Goal: Find specific fact: Find specific fact

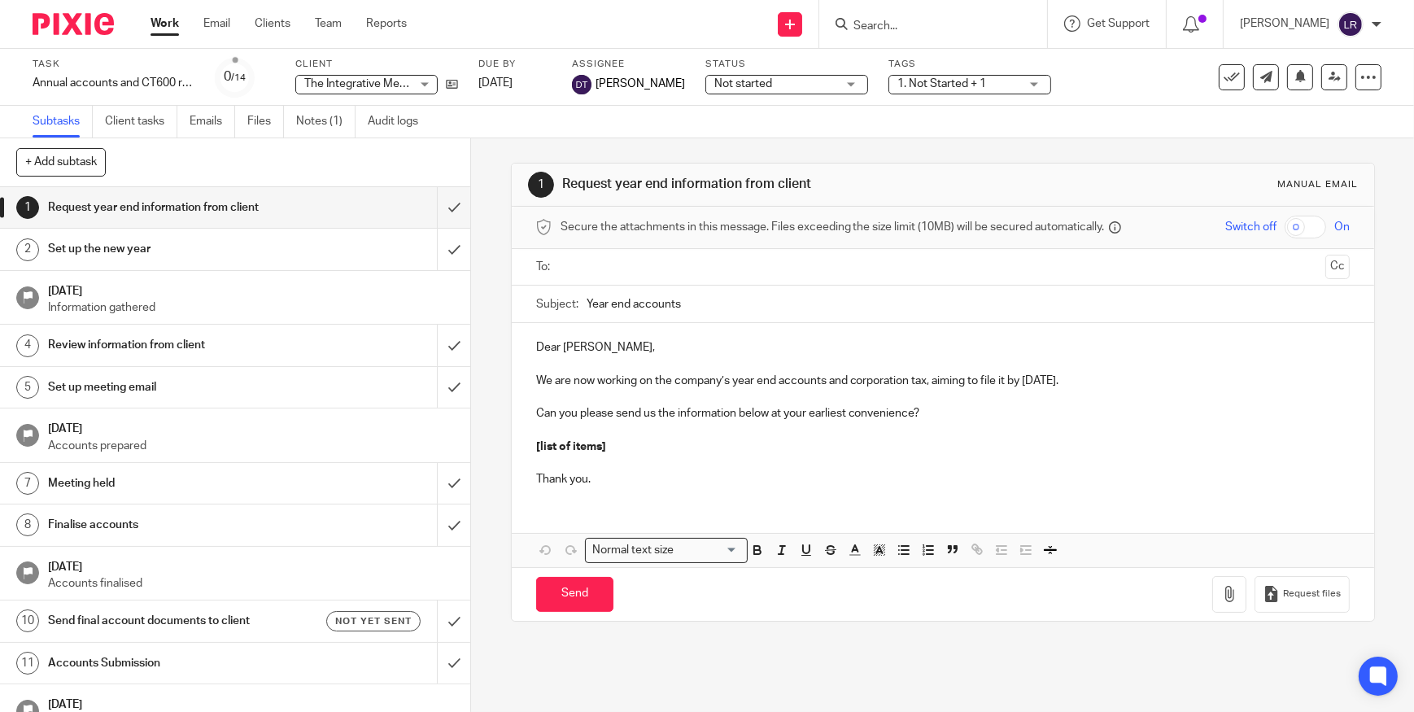
click at [984, 24] on input "Search" at bounding box center [925, 27] width 146 height 15
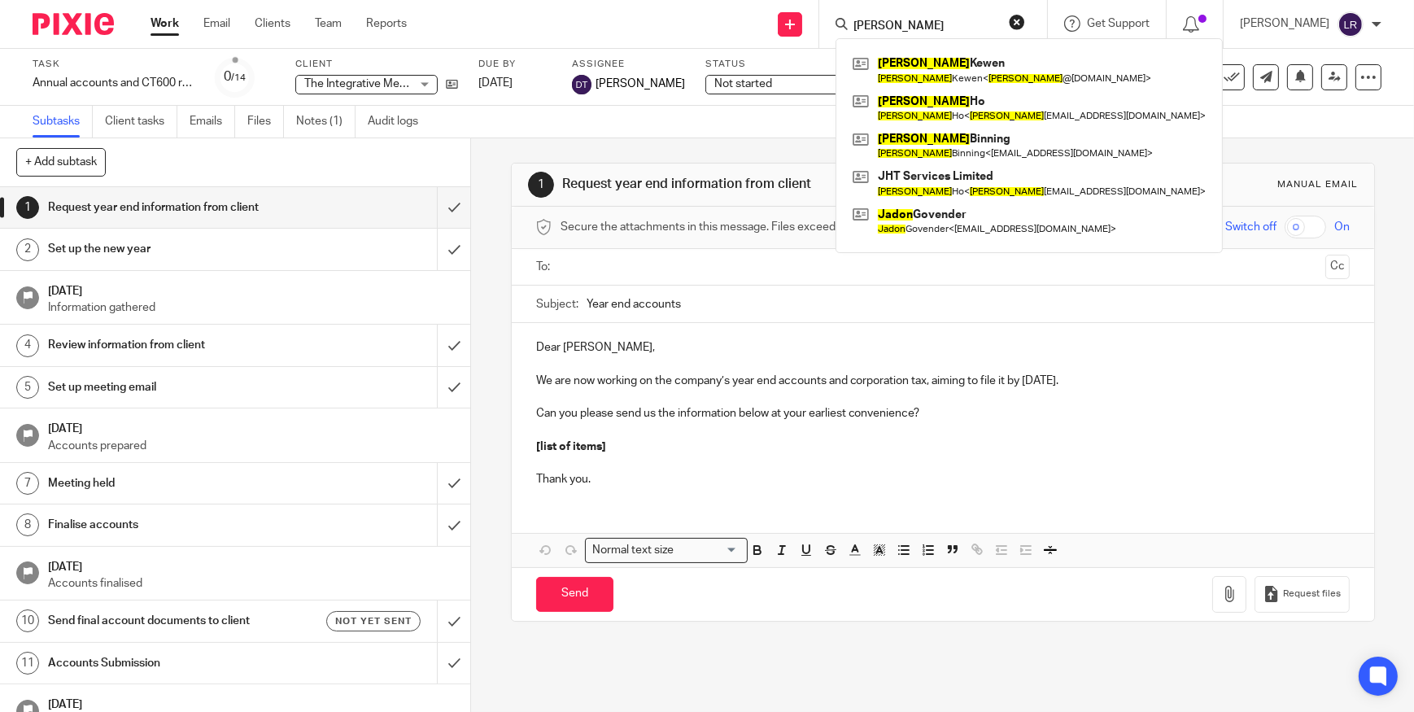
type input "[PERSON_NAME]"
click at [934, 24] on input "[PERSON_NAME]" at bounding box center [925, 27] width 146 height 15
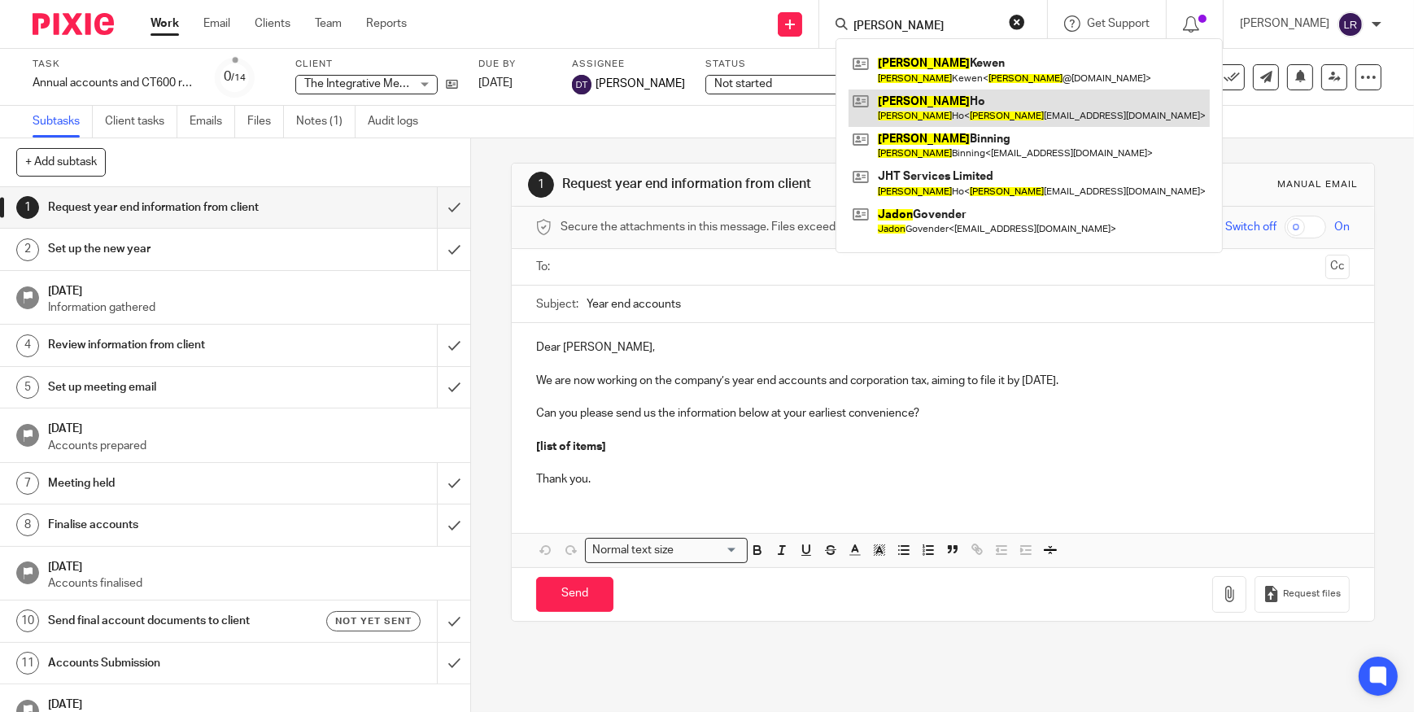
click at [946, 106] on link at bounding box center [1029, 108] width 361 height 37
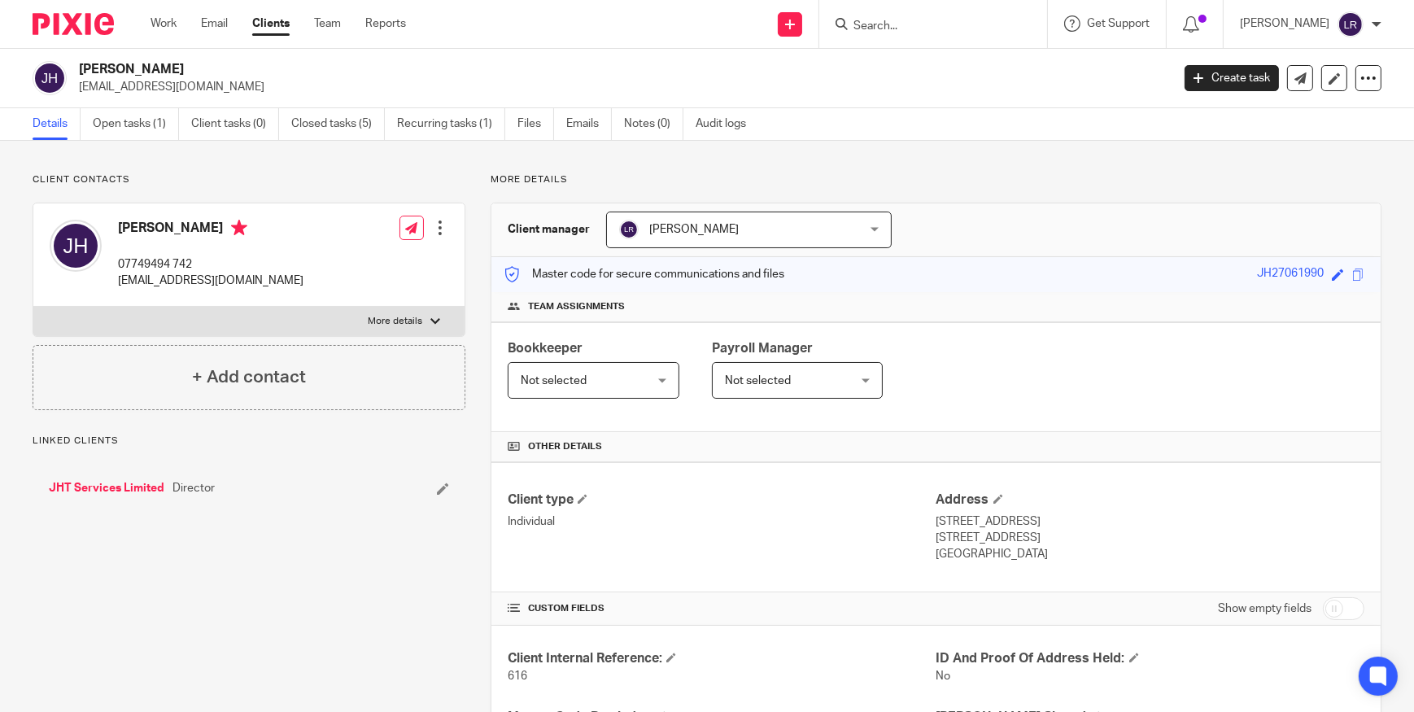
scroll to position [342, 0]
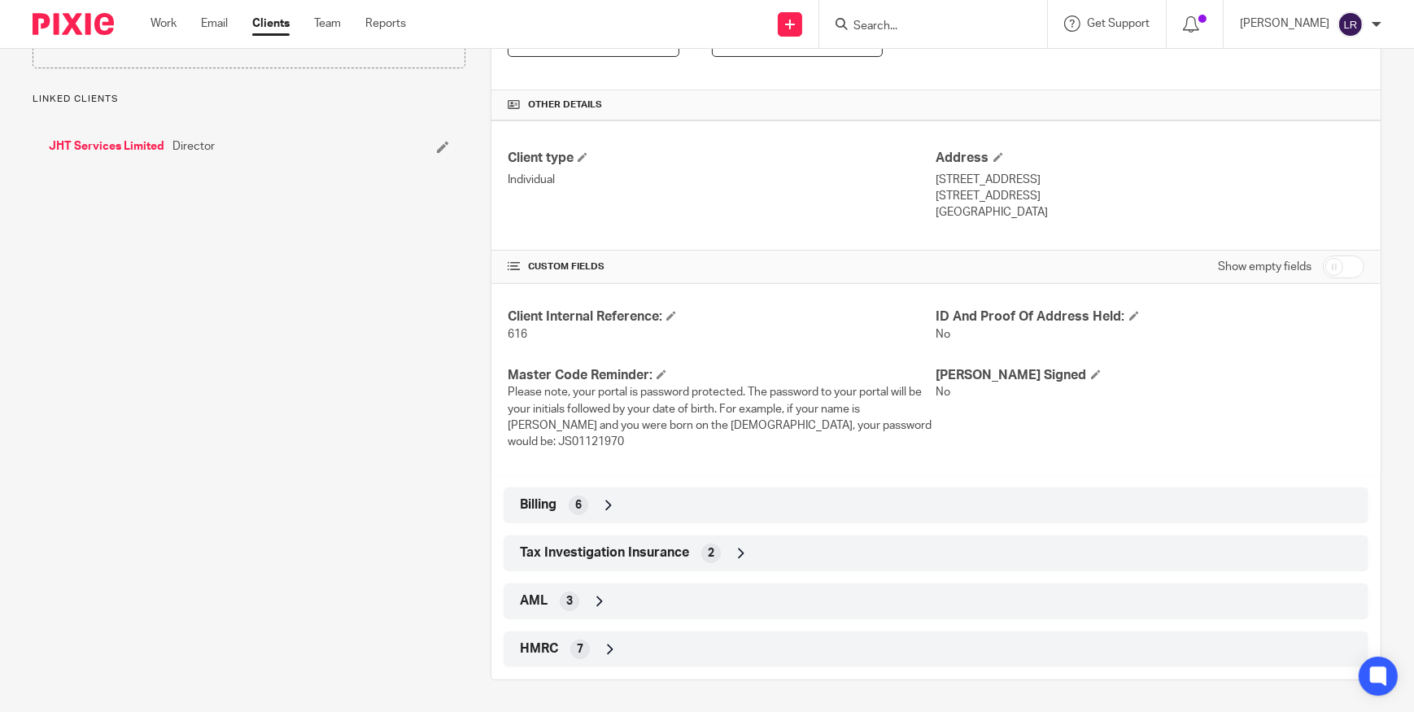
click at [628, 654] on div "HMRC 7" at bounding box center [936, 650] width 841 height 28
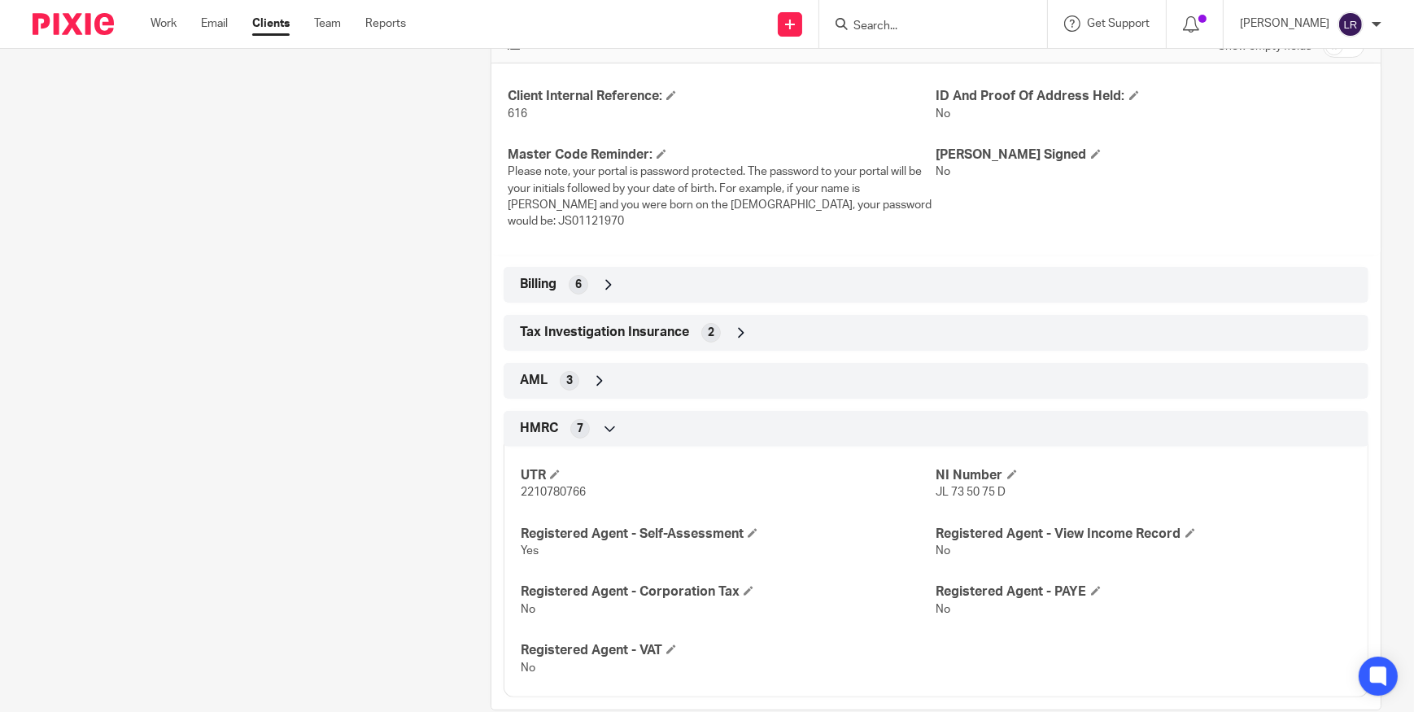
scroll to position [563, 0]
click at [548, 487] on span "2210780766" at bounding box center [553, 491] width 65 height 11
copy span "2210780766"
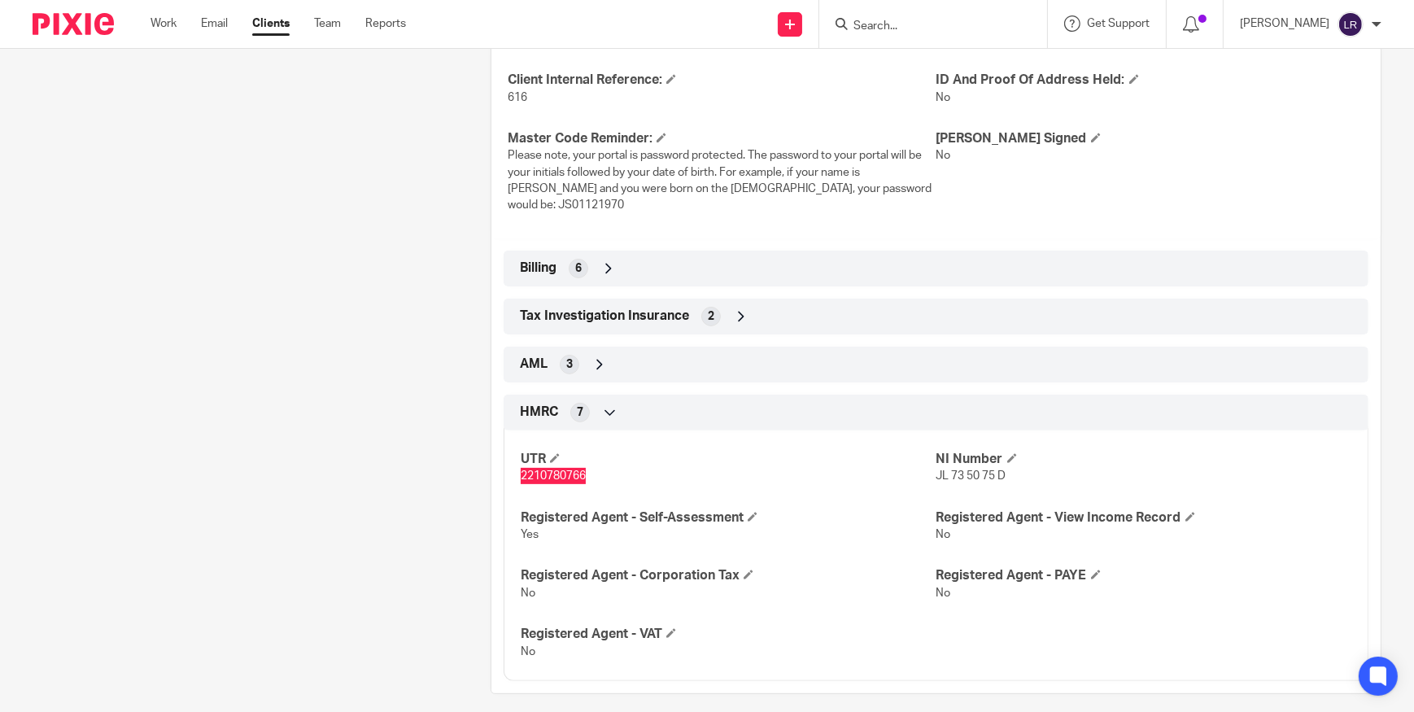
scroll to position [592, 0]
